Goal: Task Accomplishment & Management: Manage account settings

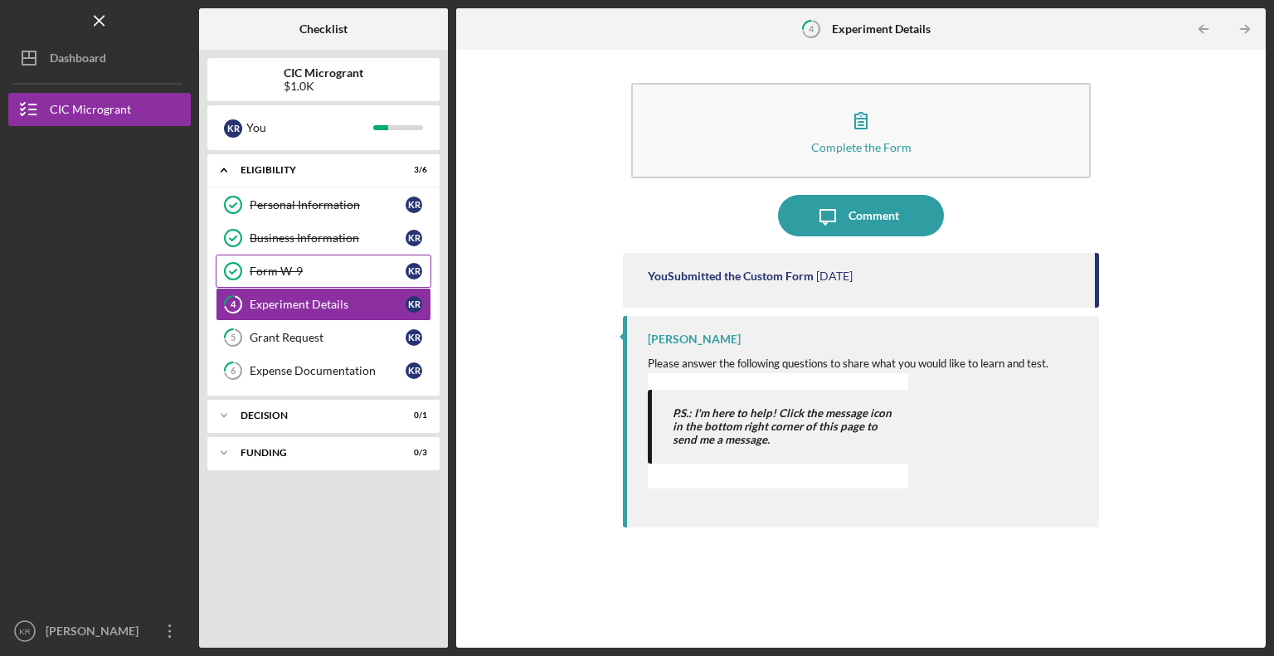
click at [301, 265] on div "Form W-9" at bounding box center [328, 271] width 156 height 13
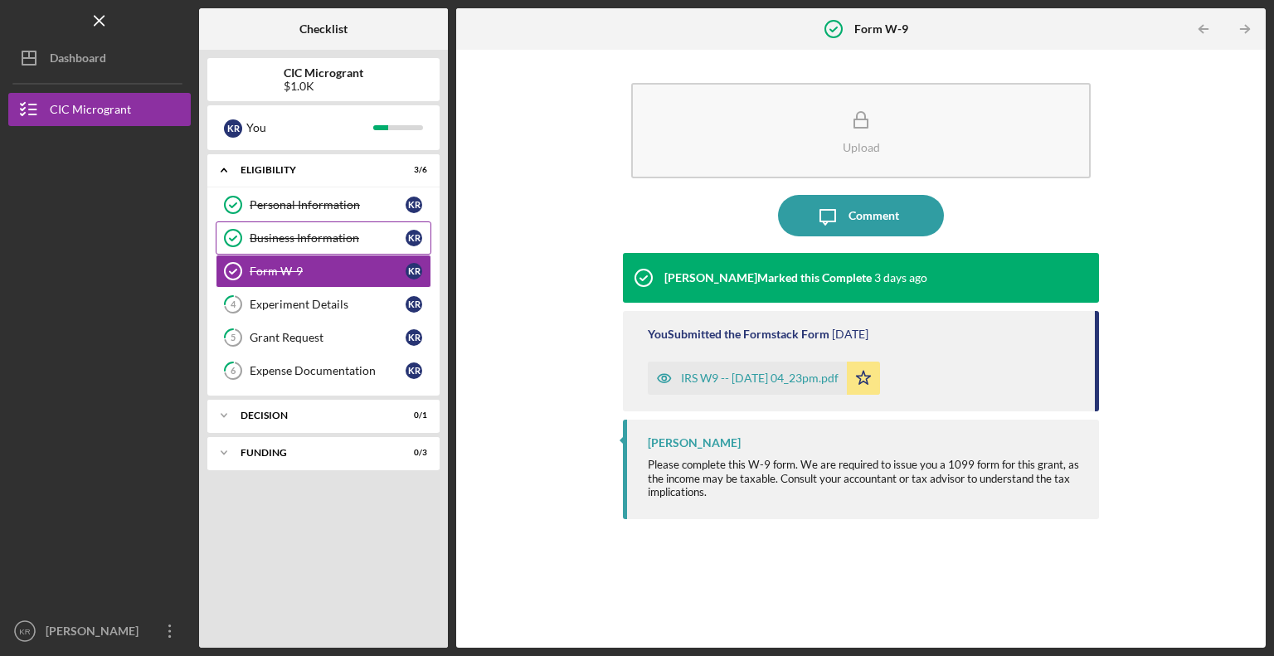
click at [355, 232] on div "Business Information" at bounding box center [328, 237] width 156 height 13
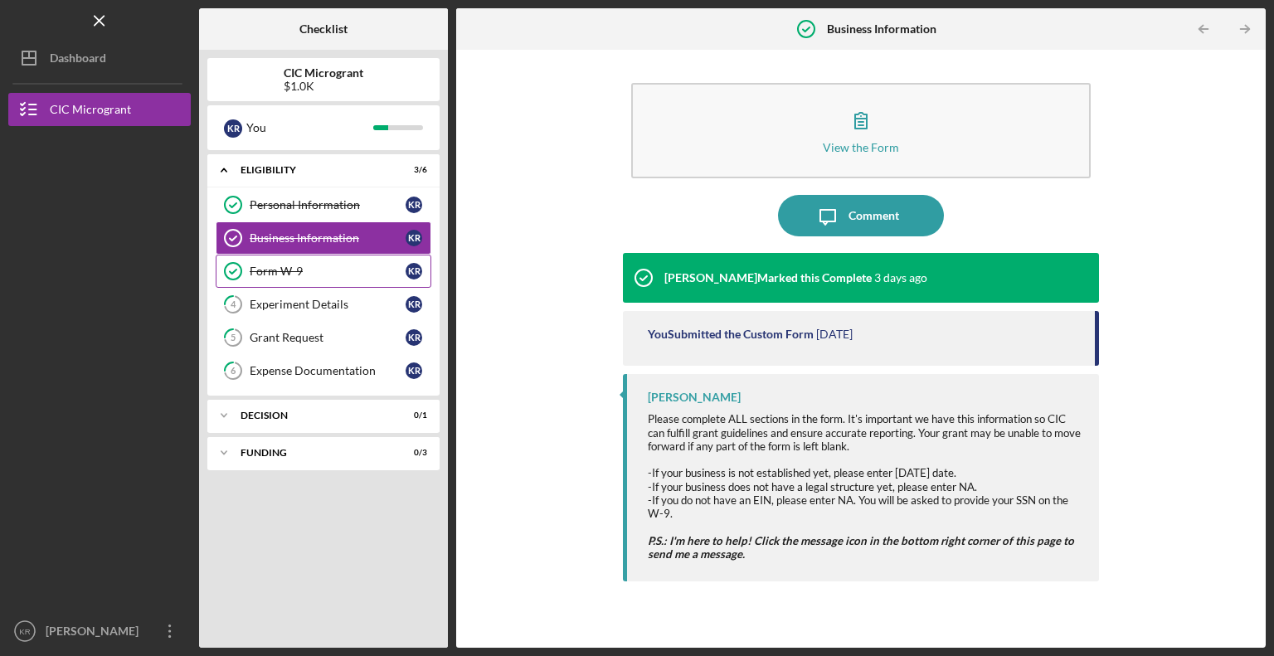
click at [309, 275] on div "Form W-9" at bounding box center [328, 271] width 156 height 13
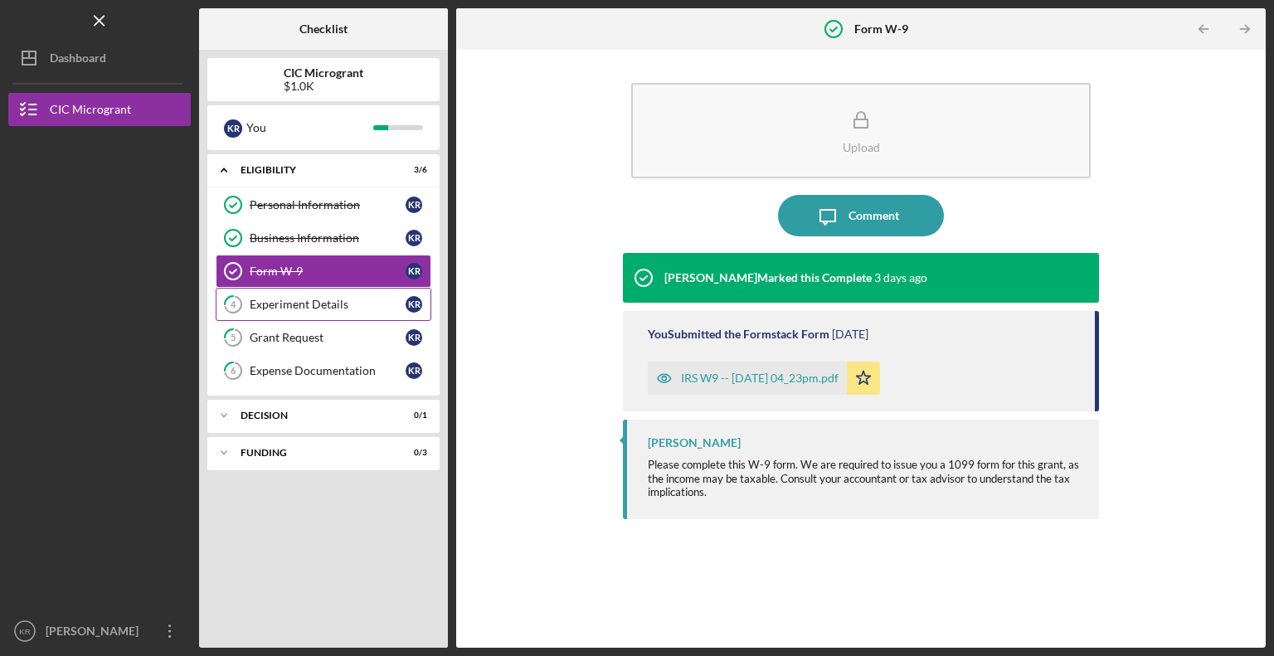
click at [305, 298] on div "Experiment Details" at bounding box center [328, 304] width 156 height 13
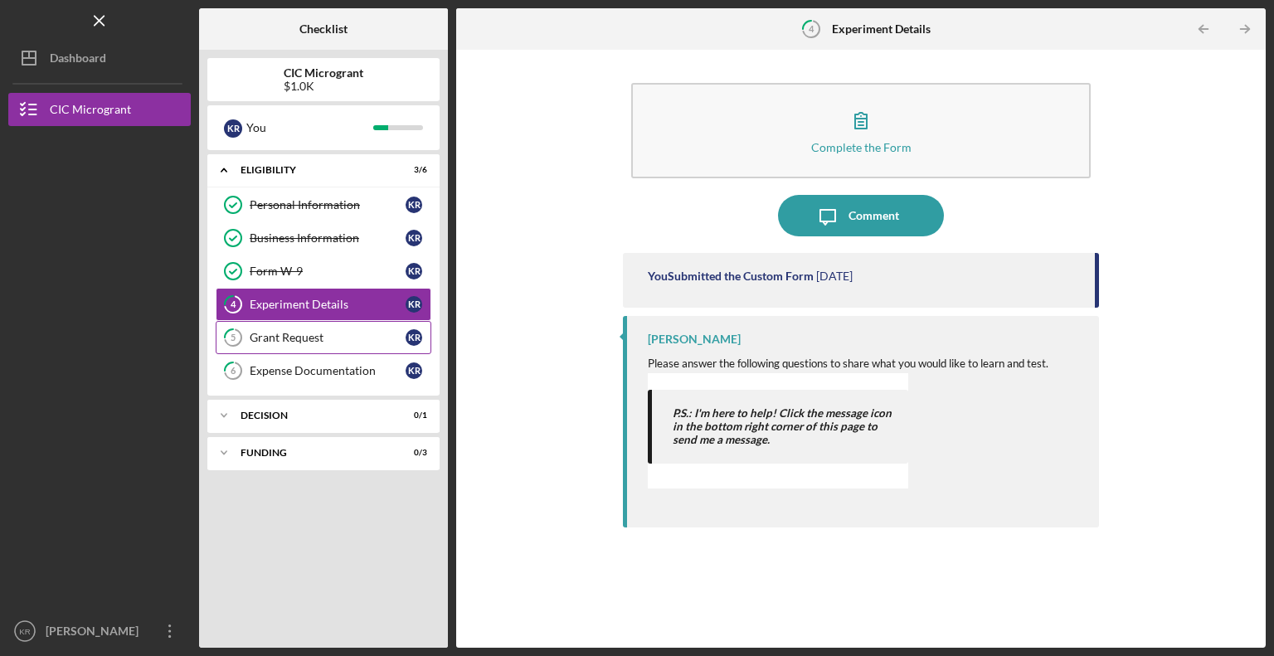
click at [297, 328] on link "5 Grant Request K R" at bounding box center [324, 337] width 216 height 33
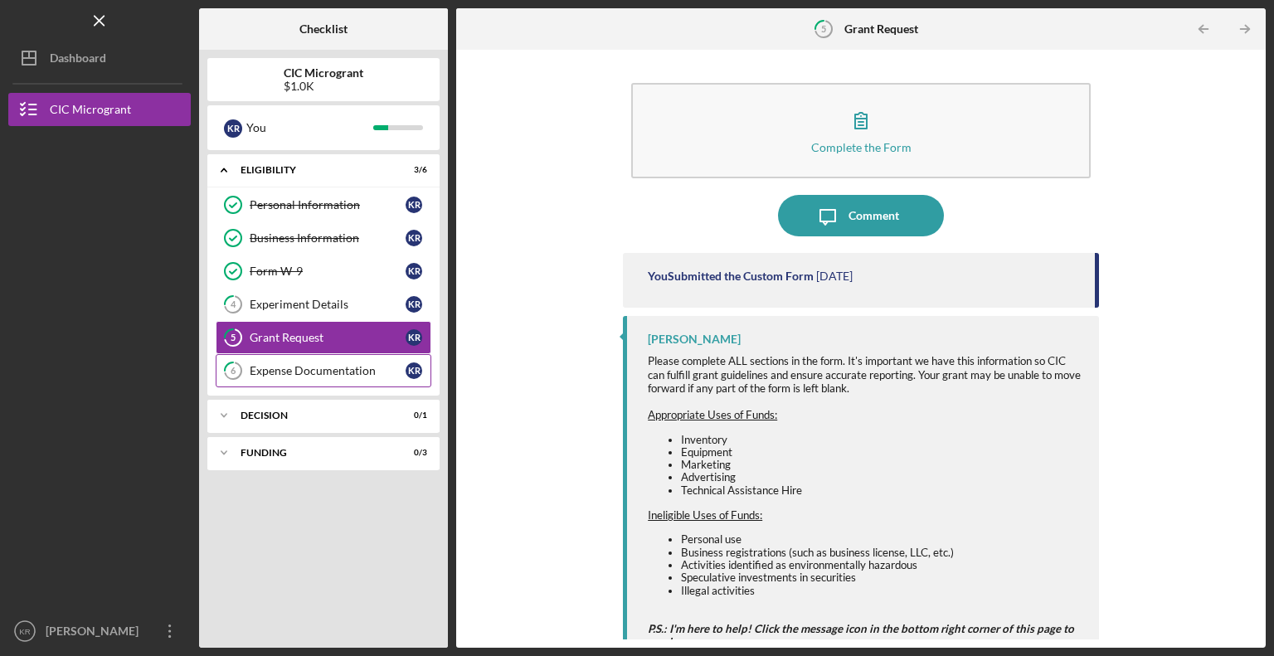
click at [297, 357] on link "6 Expense Documentation K R" at bounding box center [324, 370] width 216 height 33
